Goal: Find specific page/section: Find specific page/section

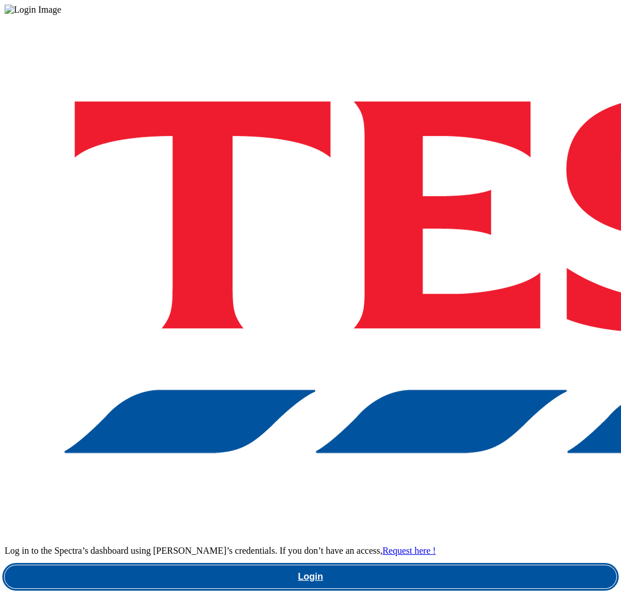
click at [446, 565] on link "Login" at bounding box center [310, 576] width 611 height 23
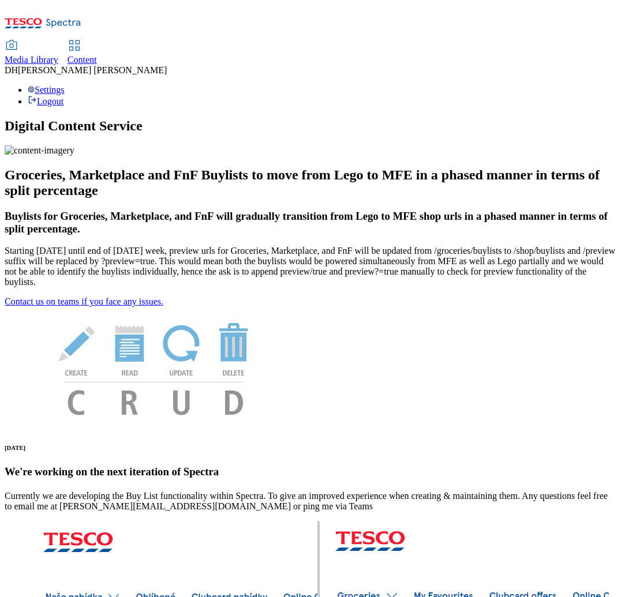
click at [58, 55] on div "Media Library" at bounding box center [32, 60] width 54 height 10
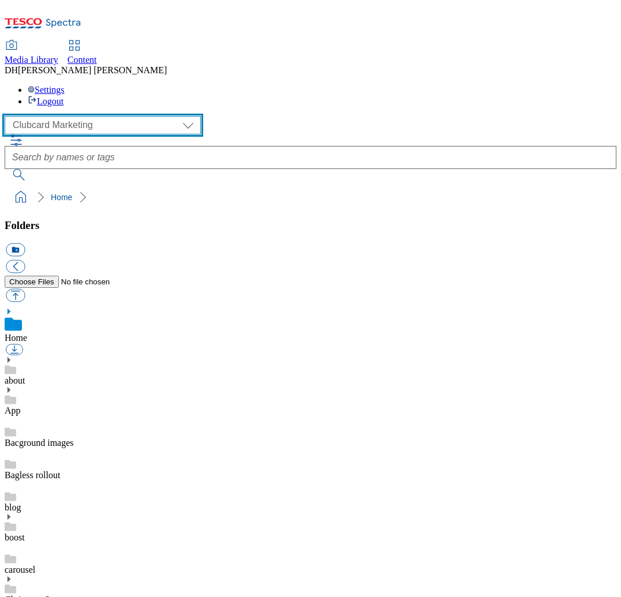
click at [78, 116] on select "Clubcard Marketing Demo Dotcom [GEOGRAPHIC_DATA] Emails GHS Marketing UK GHS Pr…" at bounding box center [103, 125] width 196 height 18
select select "flare-ghs-mktg"
click at [8, 116] on select "Clubcard Marketing Demo Dotcom UK Emails GHS Marketing UK GHS Product UK GHS RO…" at bounding box center [103, 125] width 196 height 18
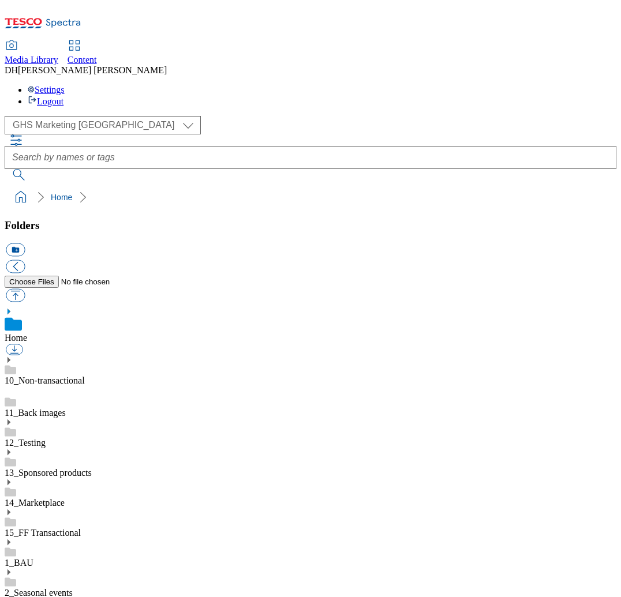
click at [33, 558] on link "1_BAU" at bounding box center [19, 563] width 29 height 10
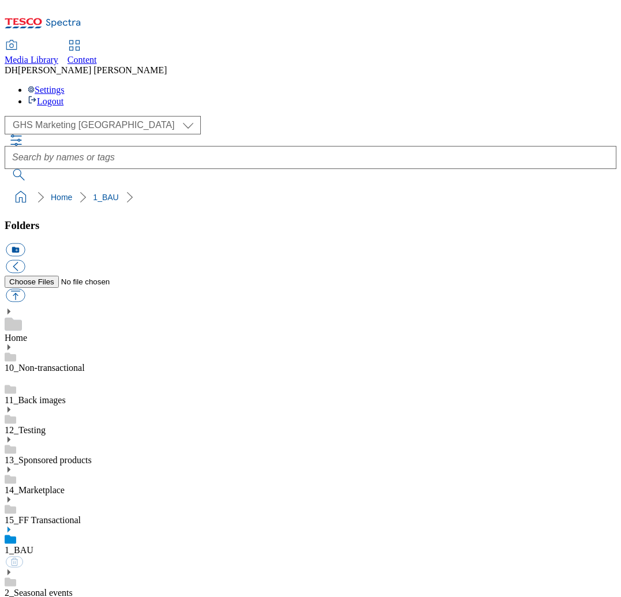
click at [13, 526] on icon at bounding box center [9, 530] width 8 height 8
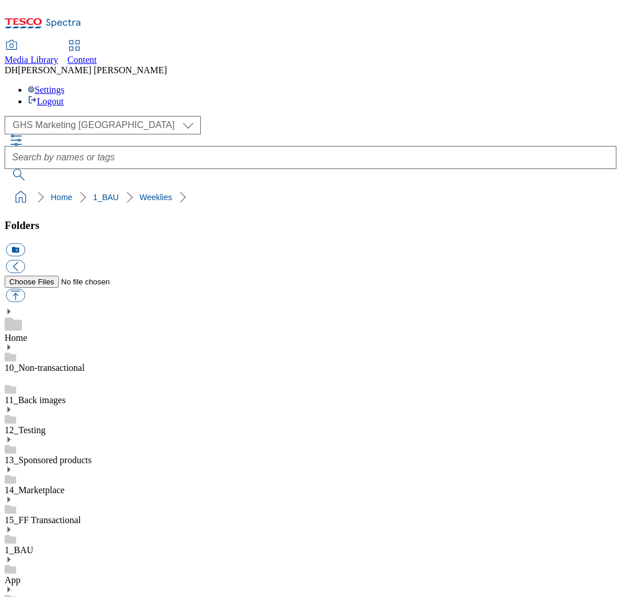
scroll to position [141, 0]
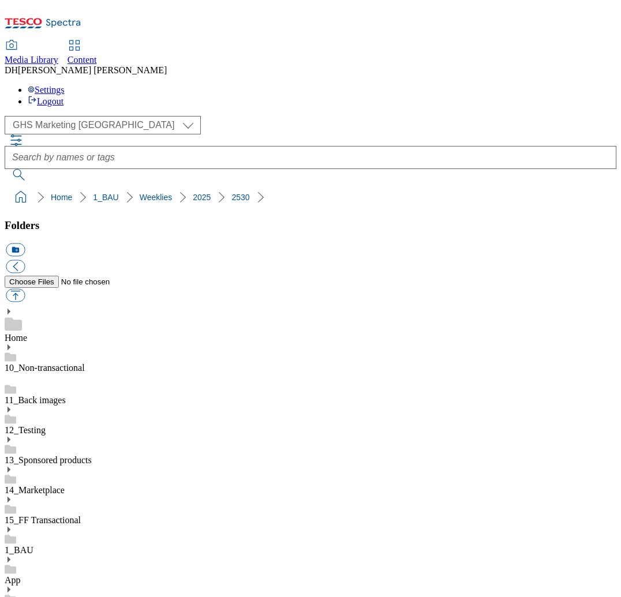
scroll to position [202, 0]
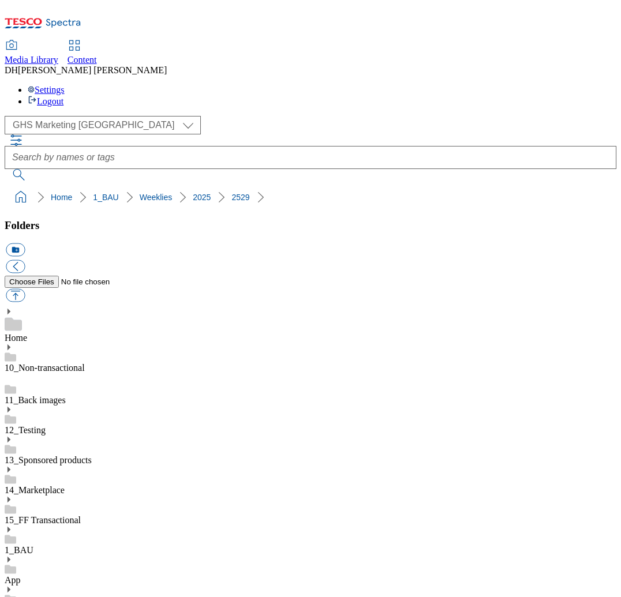
scroll to position [581, 0]
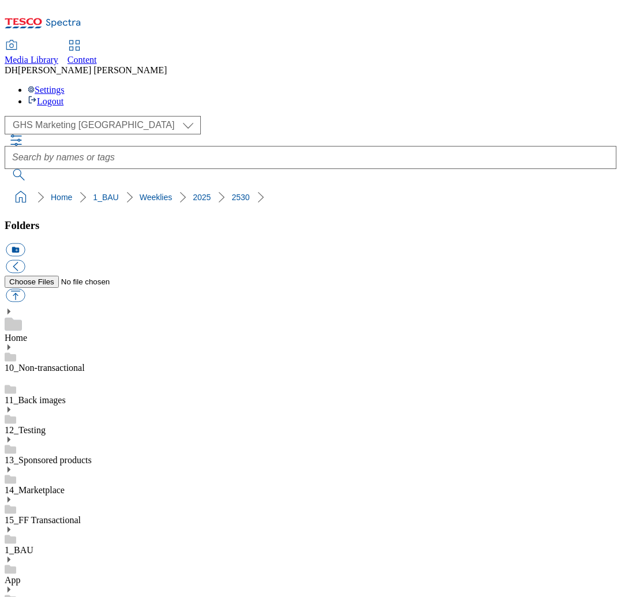
scroll to position [18, 0]
